Goal: Task Accomplishment & Management: Use online tool/utility

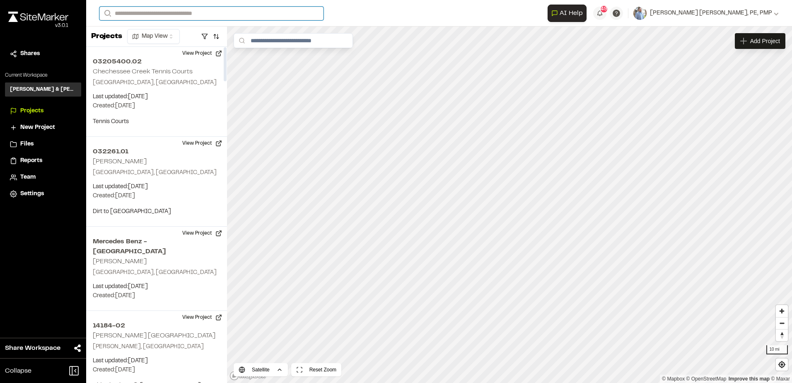
click at [164, 15] on input "Search" at bounding box center [211, 14] width 224 height 14
type input "***"
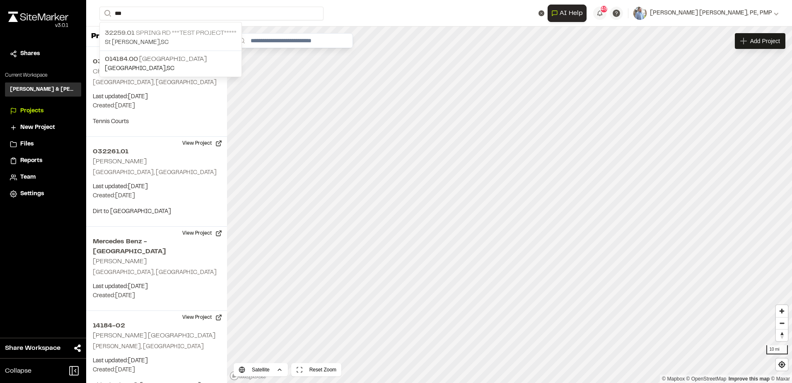
click at [140, 38] on p "St [PERSON_NAME] , [GEOGRAPHIC_DATA]" at bounding box center [171, 42] width 132 height 9
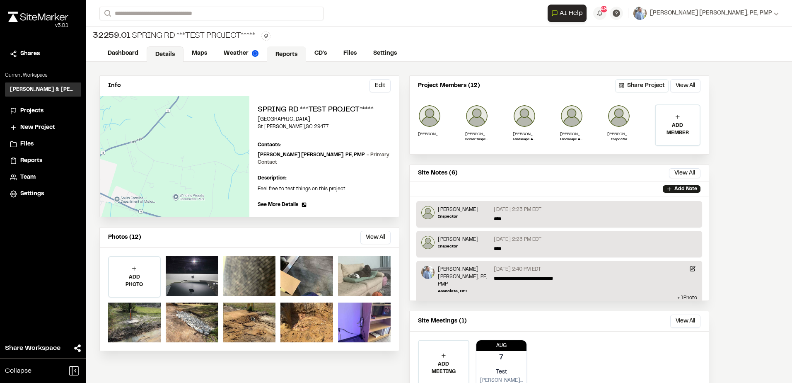
click at [276, 51] on link "Reports" at bounding box center [286, 54] width 39 height 16
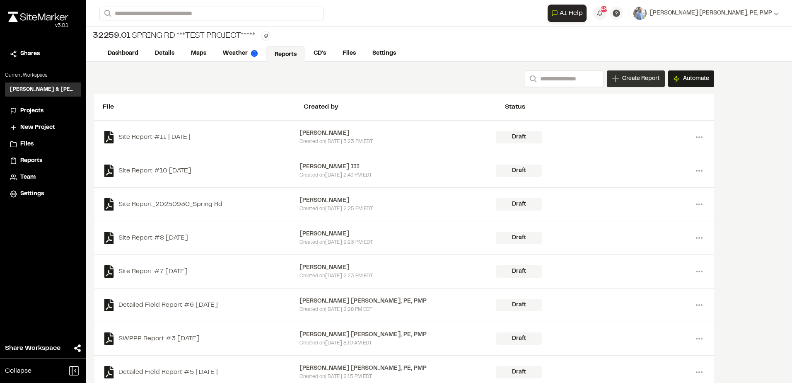
click at [632, 77] on span "Create Report" at bounding box center [640, 78] width 37 height 9
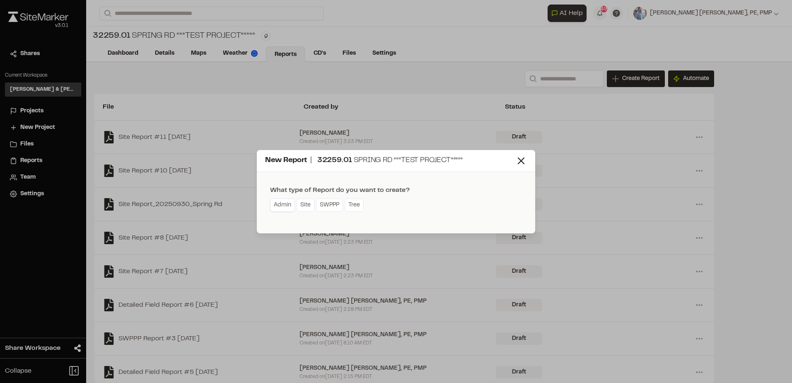
click at [278, 204] on link "Admin" at bounding box center [282, 204] width 25 height 13
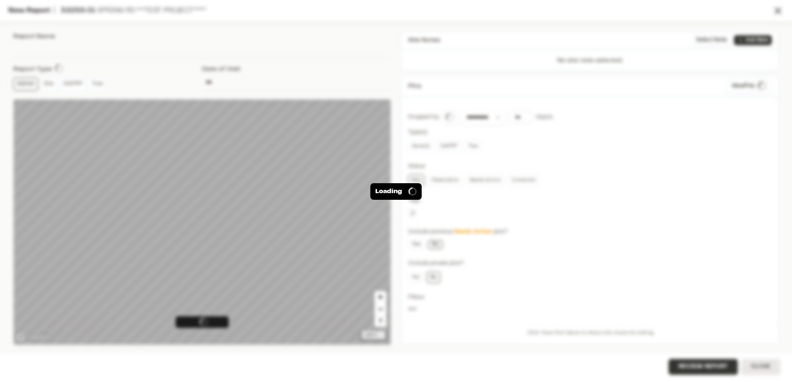
type input "**********"
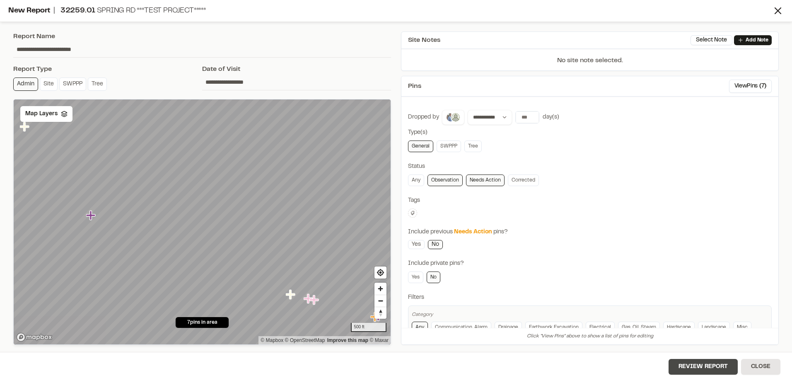
click at [701, 364] on button "Review Report" at bounding box center [702, 367] width 69 height 16
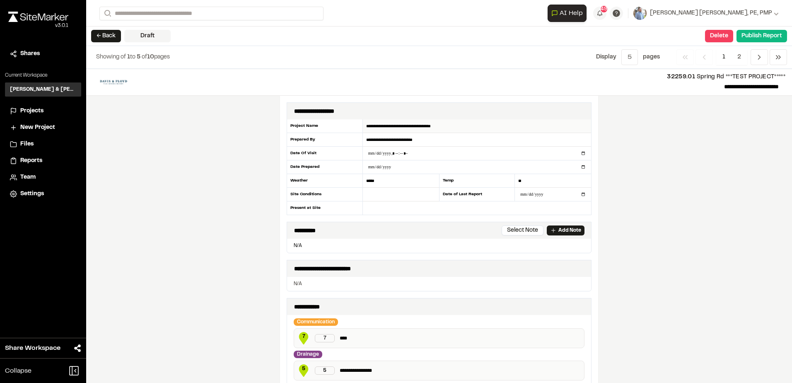
click at [438, 123] on input "**********" at bounding box center [477, 126] width 228 height 14
drag, startPoint x: 448, startPoint y: 126, endPoint x: 412, endPoint y: 124, distance: 36.1
click at [412, 124] on input "**********" at bounding box center [477, 126] width 228 height 14
type input "**********"
click at [721, 33] on button "Delete" at bounding box center [719, 36] width 28 height 12
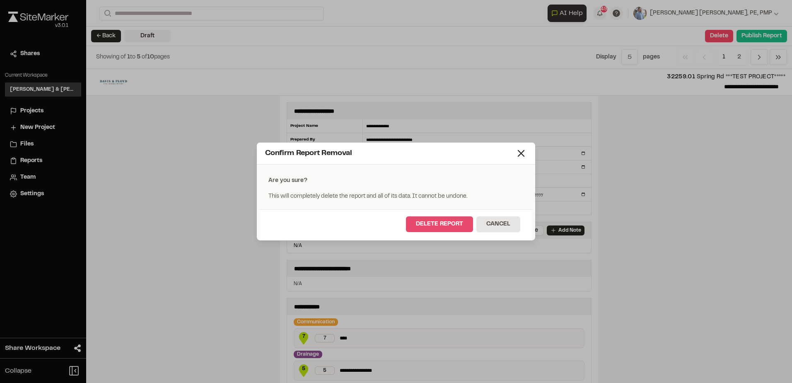
click at [452, 222] on button "Delete Report" at bounding box center [439, 224] width 67 height 16
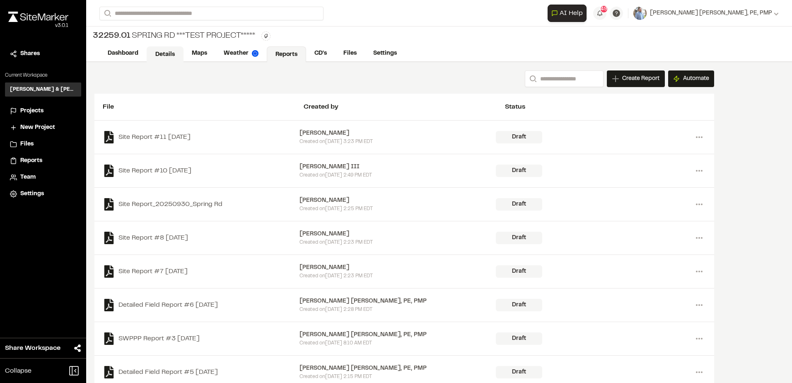
click at [166, 52] on link "Details" at bounding box center [165, 54] width 37 height 16
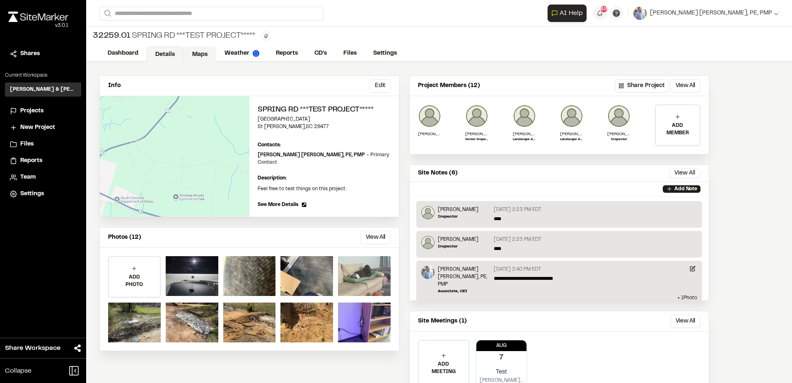
click at [195, 55] on link "Maps" at bounding box center [199, 54] width 33 height 16
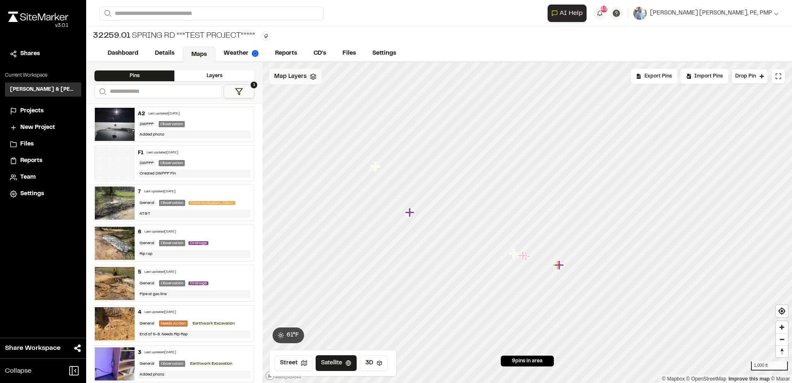
click at [293, 80] on span "Map Layers" at bounding box center [290, 76] width 32 height 9
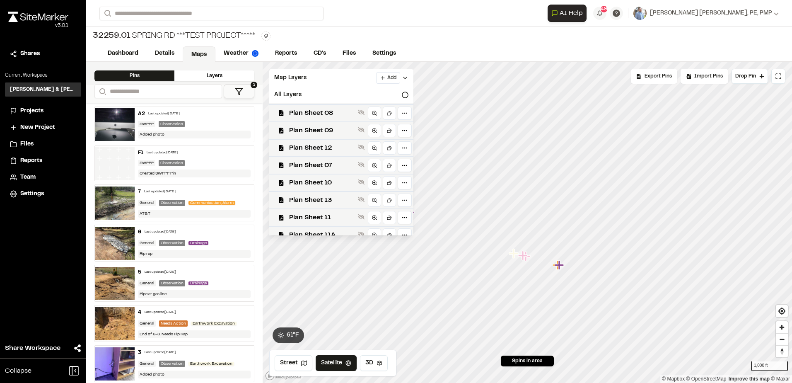
scroll to position [111, 0]
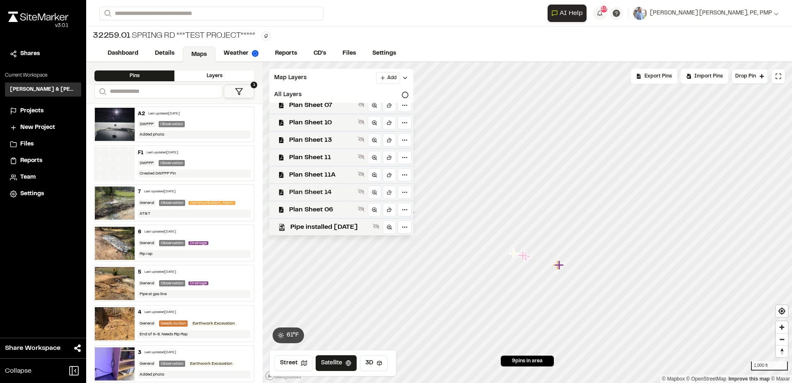
click at [315, 191] on span "Plan Sheet 14" at bounding box center [321, 192] width 65 height 10
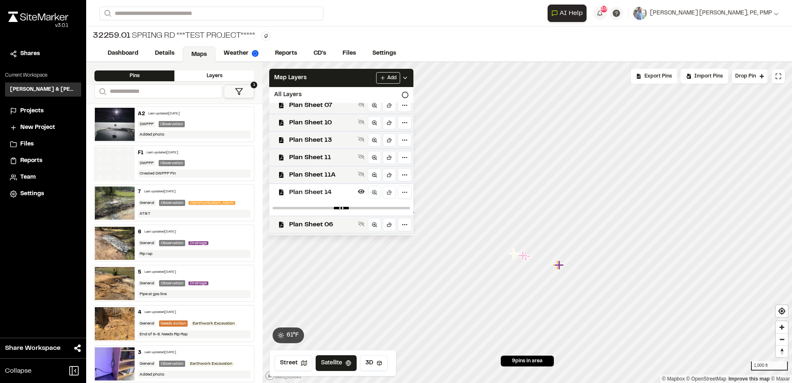
click at [314, 191] on span "Plan Sheet 14" at bounding box center [321, 192] width 65 height 10
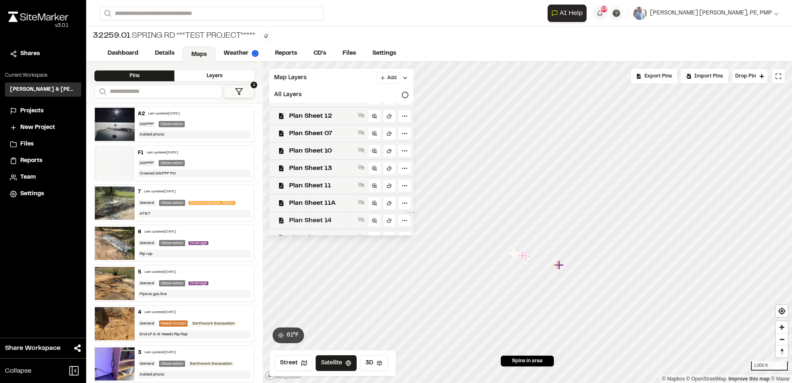
scroll to position [70, 0]
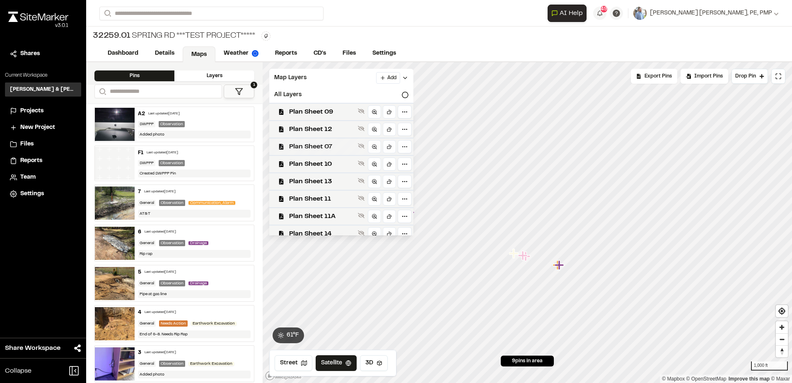
click at [311, 145] on span "Plan Sheet 07" at bounding box center [321, 147] width 65 height 10
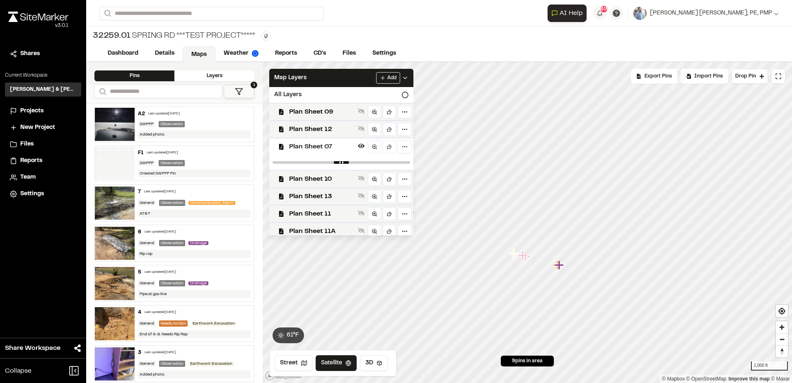
click at [309, 149] on span "Plan Sheet 07" at bounding box center [321, 147] width 65 height 10
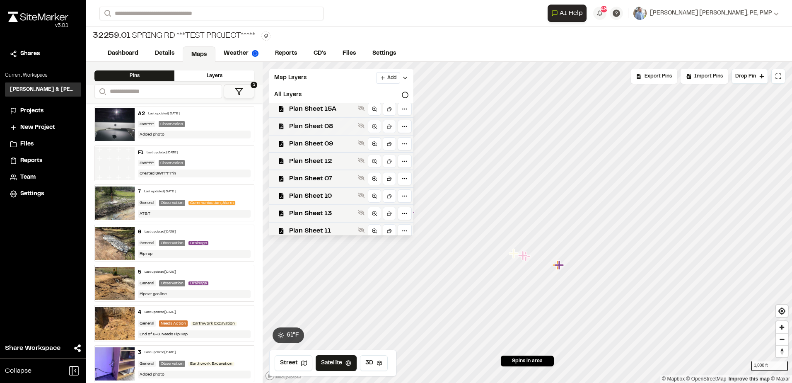
scroll to position [0, 0]
click at [459, 48] on div "Dashboard Details Maps Weather Reports CD's Files Settings" at bounding box center [439, 54] width 706 height 17
click at [412, 85] on div "Map Layers Add" at bounding box center [341, 78] width 144 height 18
